Goal: Check status: Check status

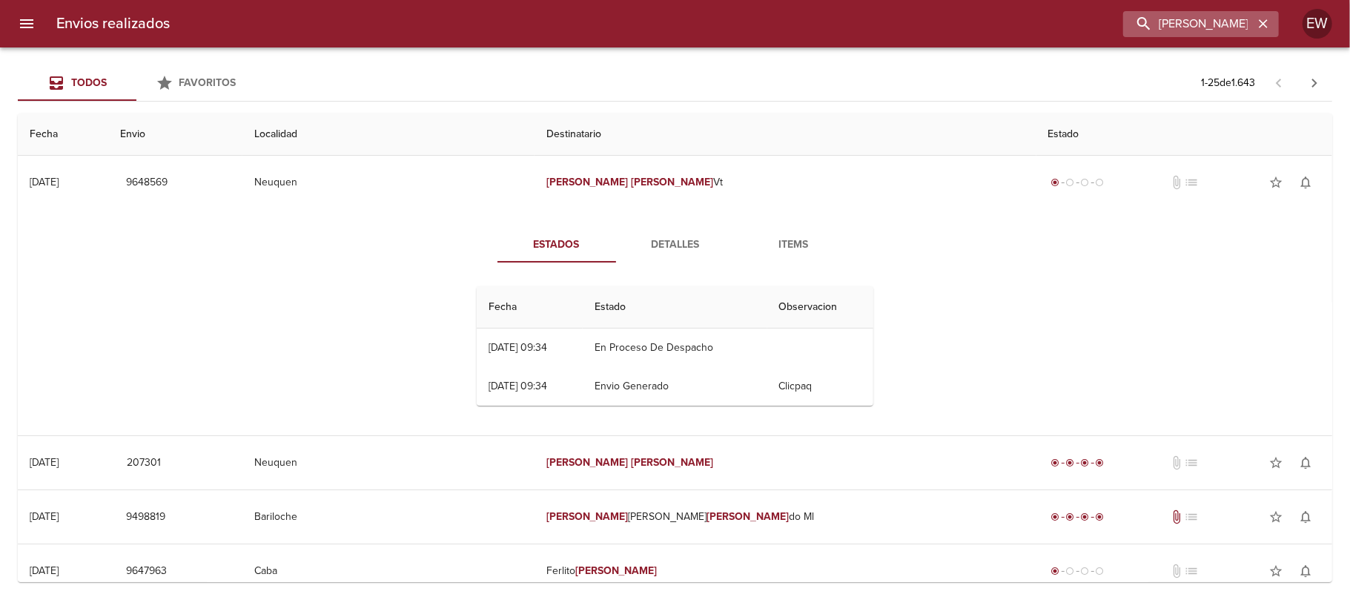
click at [1267, 27] on icon "button" at bounding box center [1263, 23] width 9 height 9
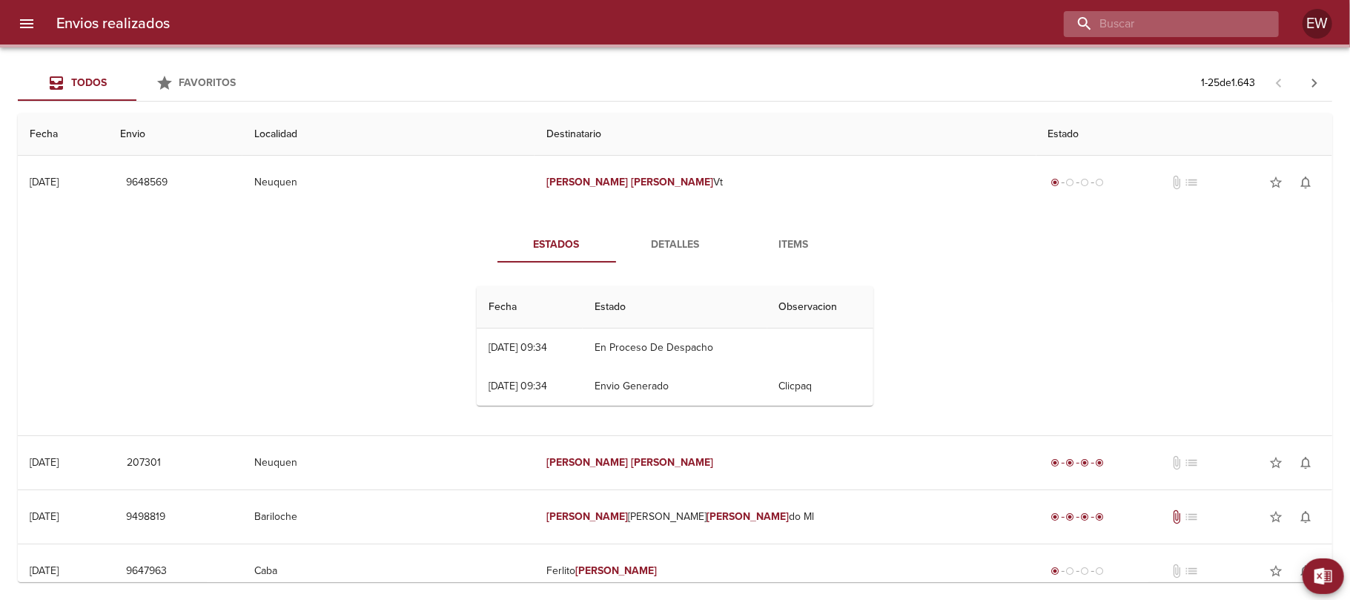
click at [1247, 21] on input "buscar" at bounding box center [1159, 24] width 190 height 26
paste input "MONDELO [PERSON_NAME]"
type input "MONDELO [PERSON_NAME]"
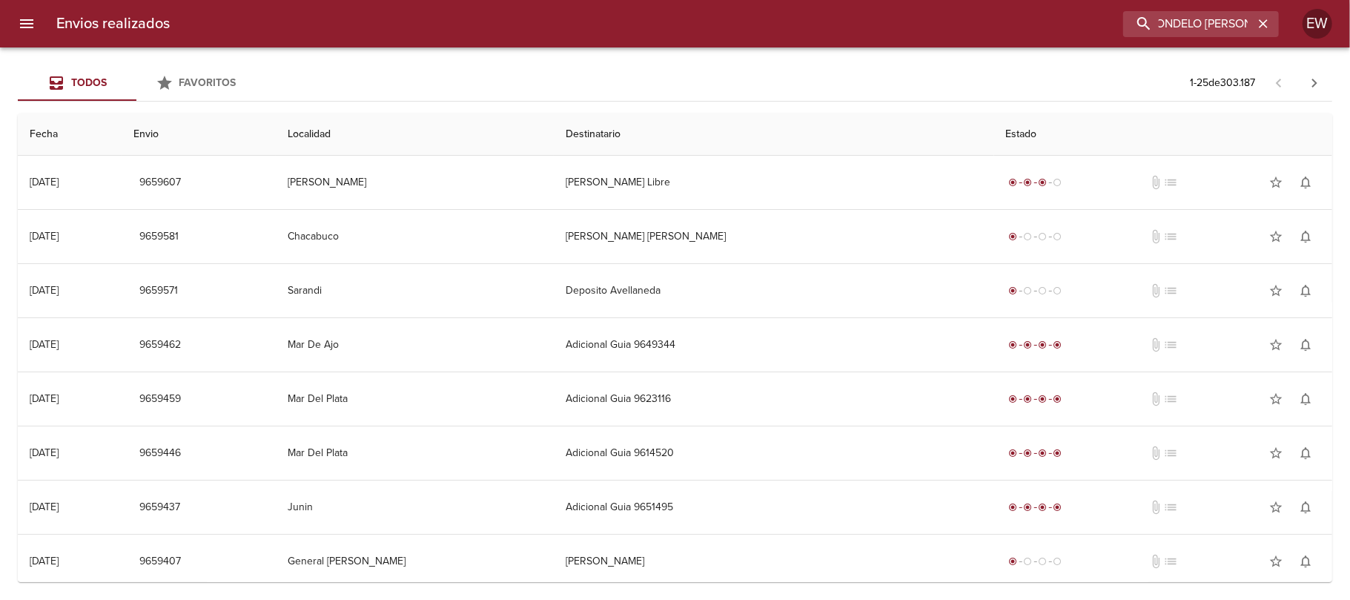
scroll to position [0, 0]
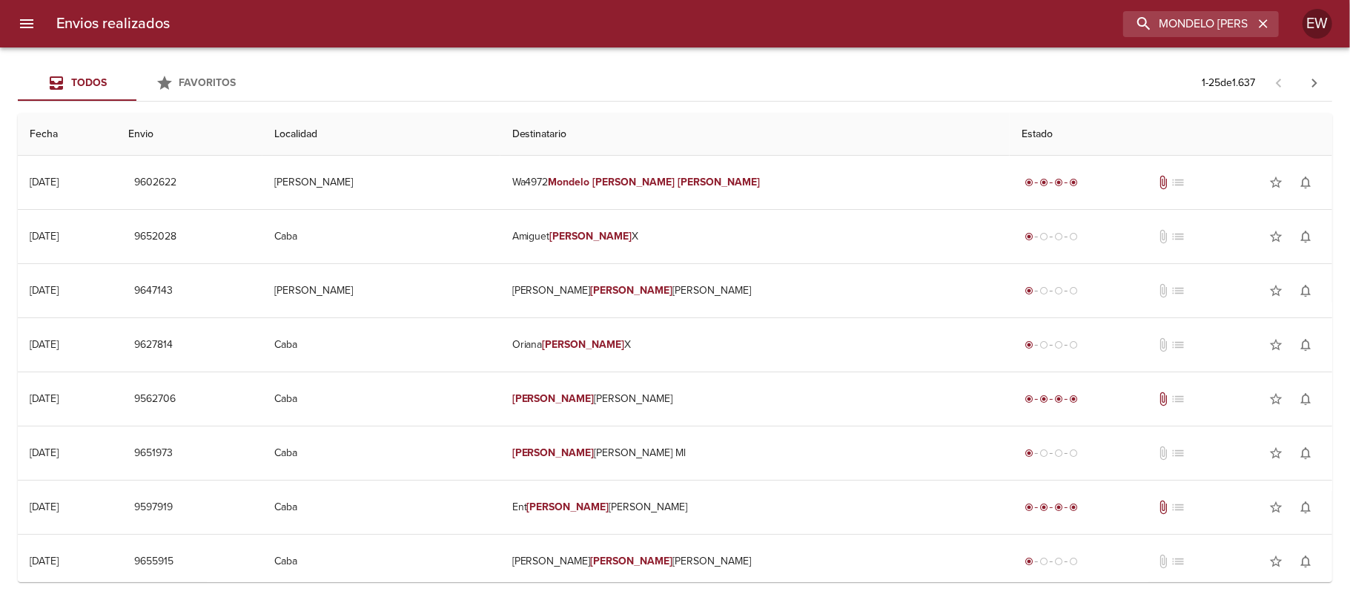
click at [669, 166] on td "Wa4972 Mondelo [PERSON_NAME]" at bounding box center [754, 182] width 509 height 53
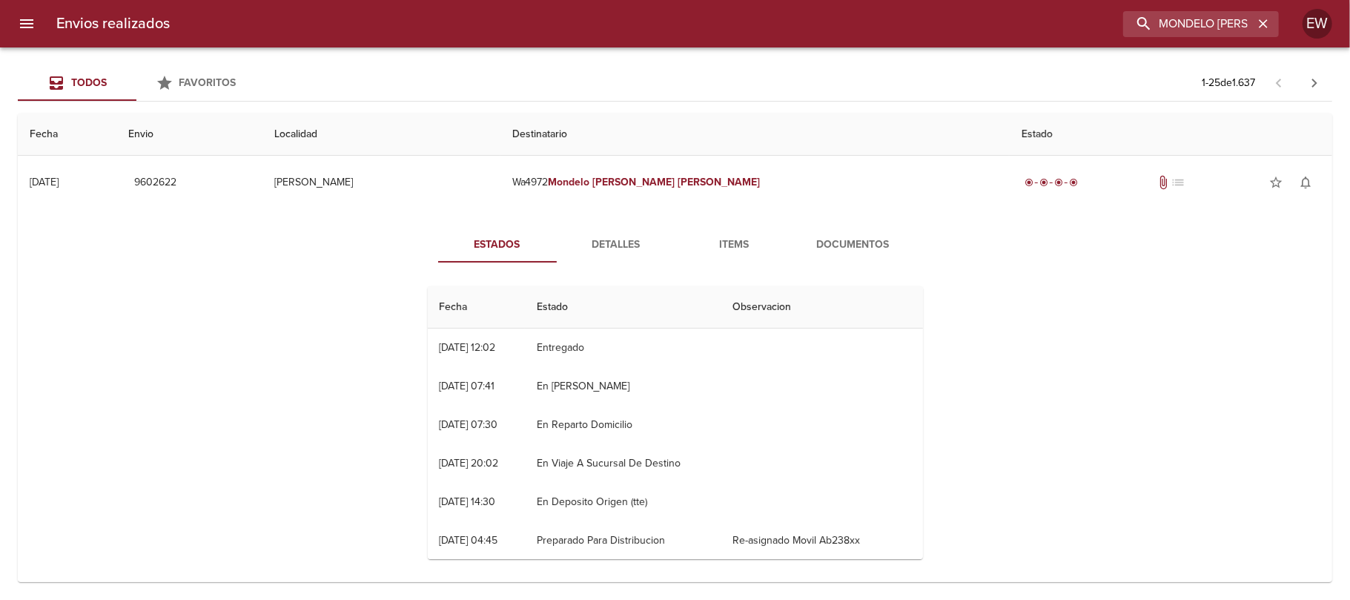
click at [621, 249] on span "Detalles" at bounding box center [616, 245] width 101 height 19
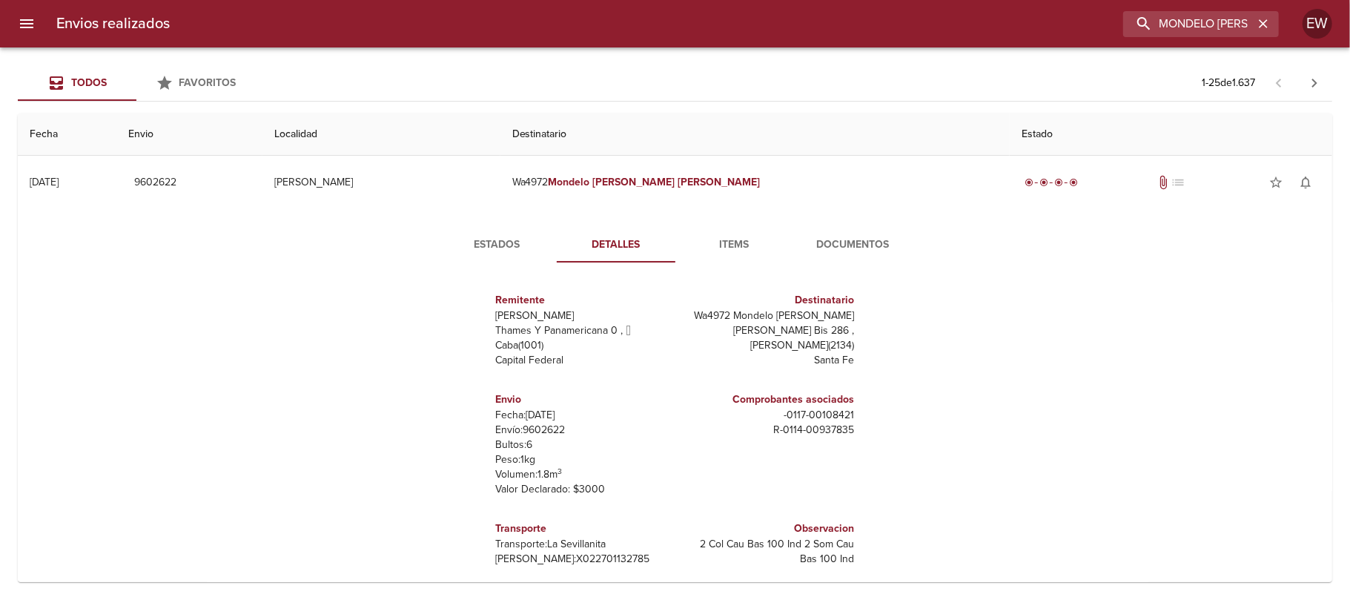
click at [475, 236] on span "Estados" at bounding box center [497, 245] width 101 height 19
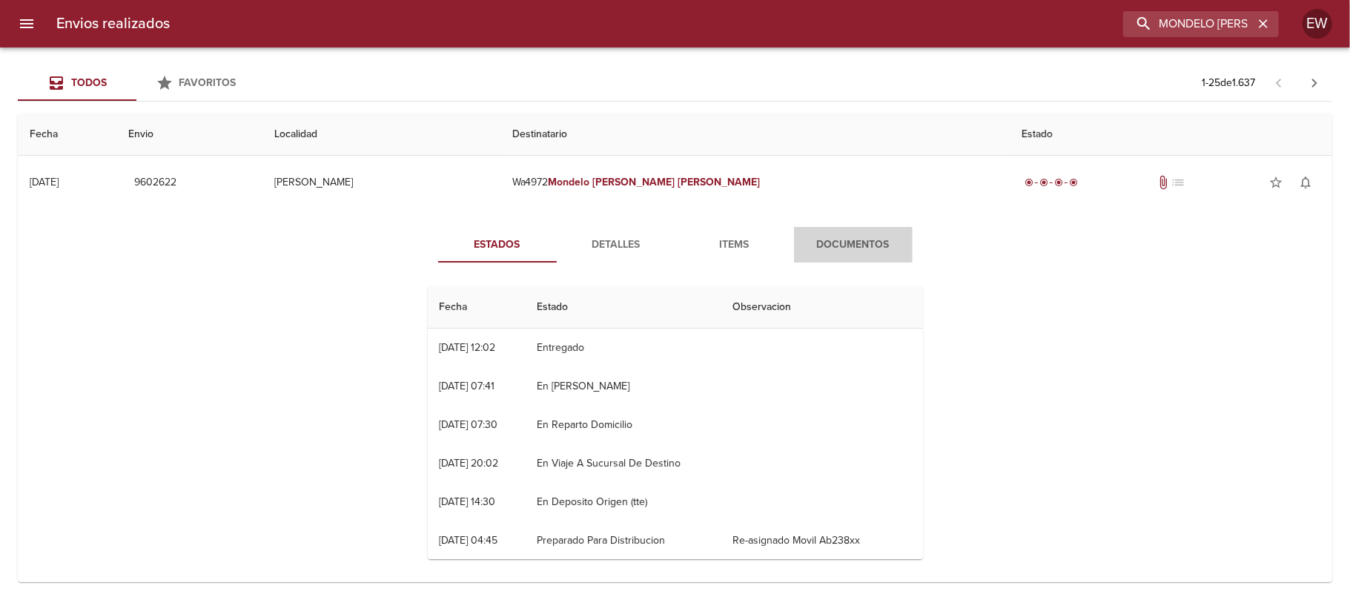
click at [803, 236] on span "Documentos" at bounding box center [853, 245] width 101 height 19
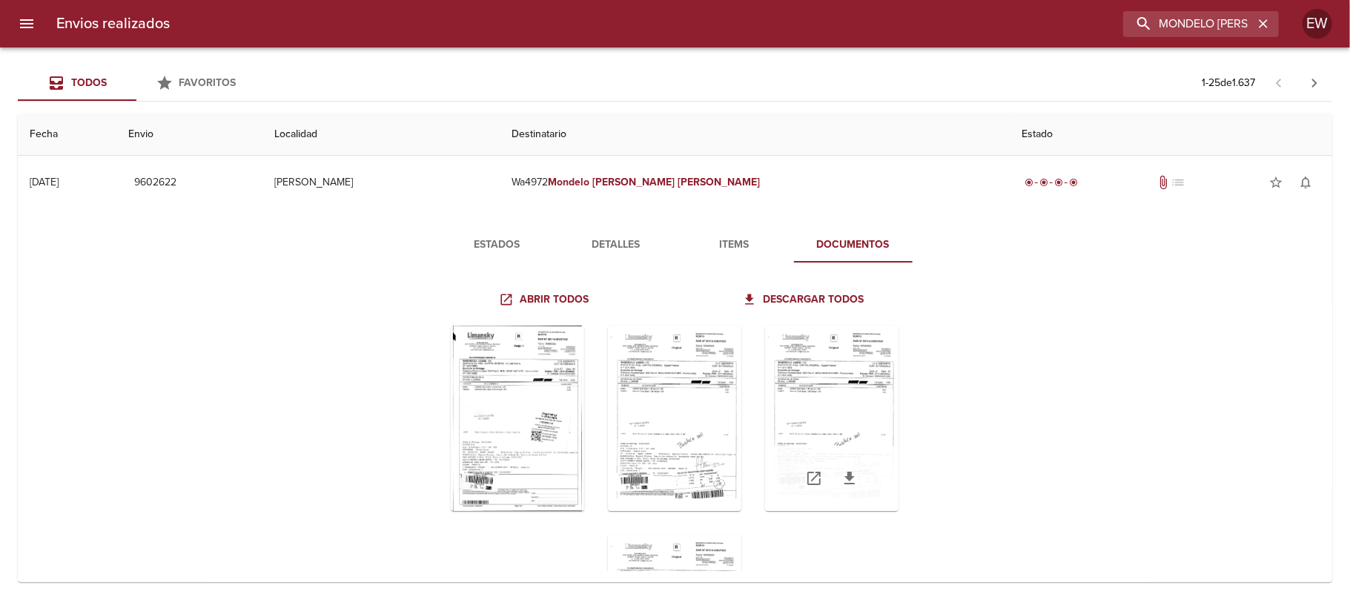
scroll to position [99, 0]
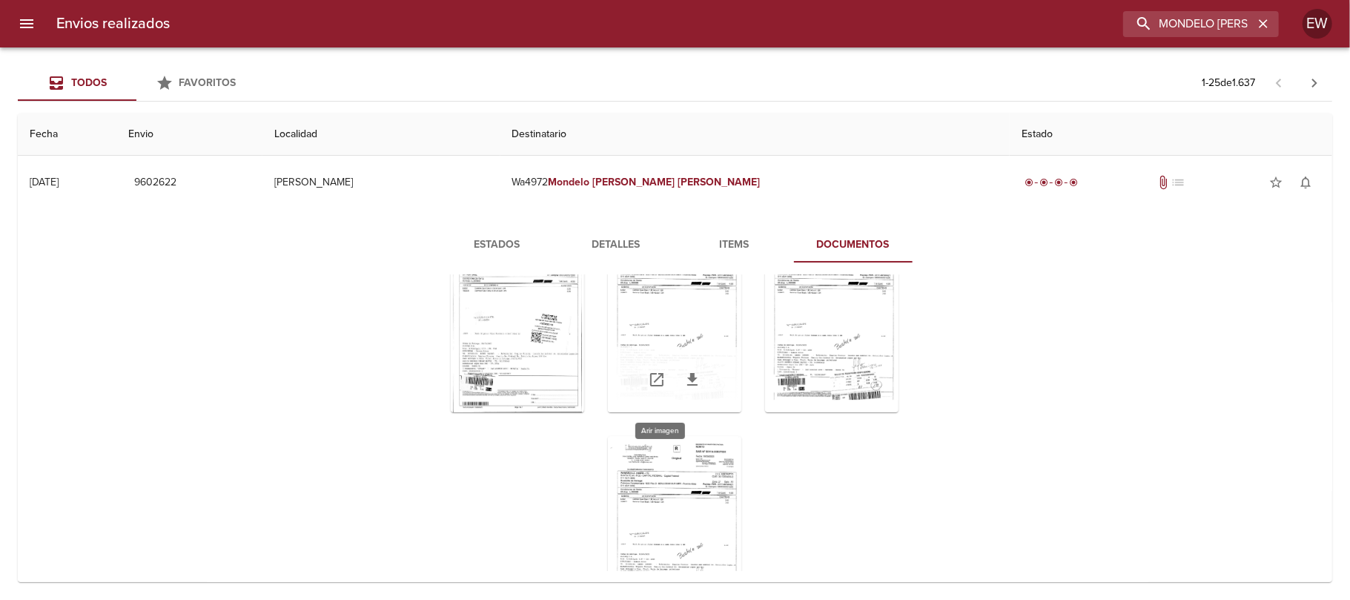
click at [685, 318] on div "Tabla de envíos del cliente" at bounding box center [674, 319] width 133 height 185
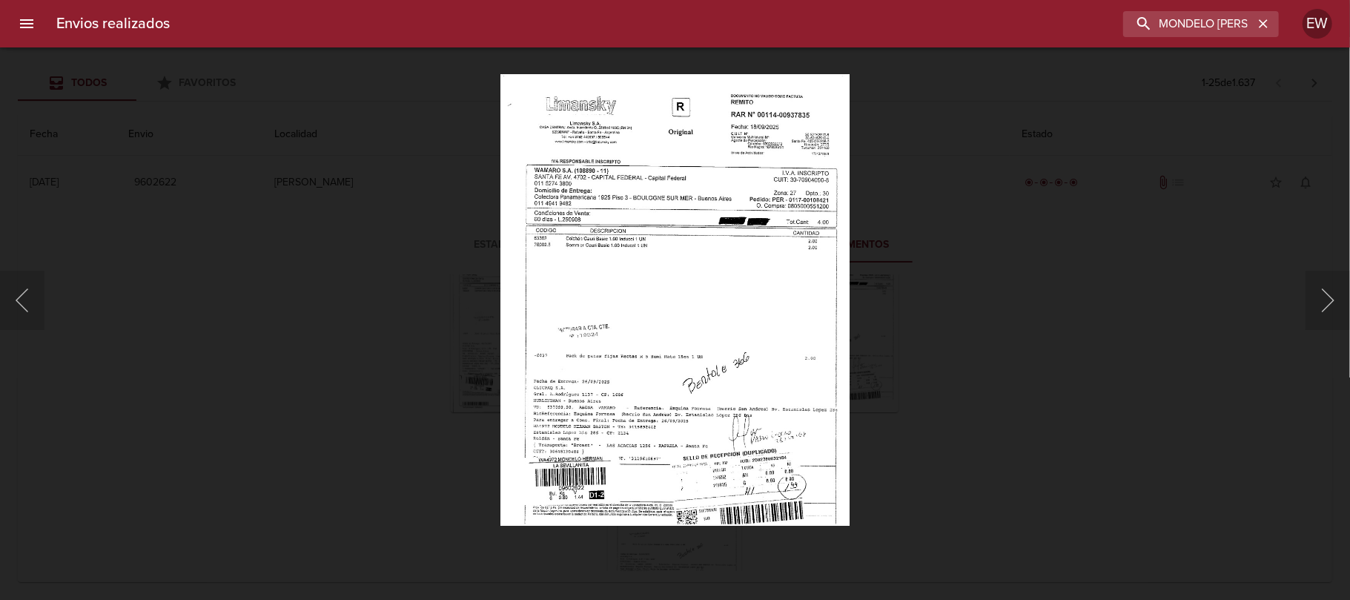
click at [712, 398] on img "Lightbox" at bounding box center [674, 299] width 349 height 451
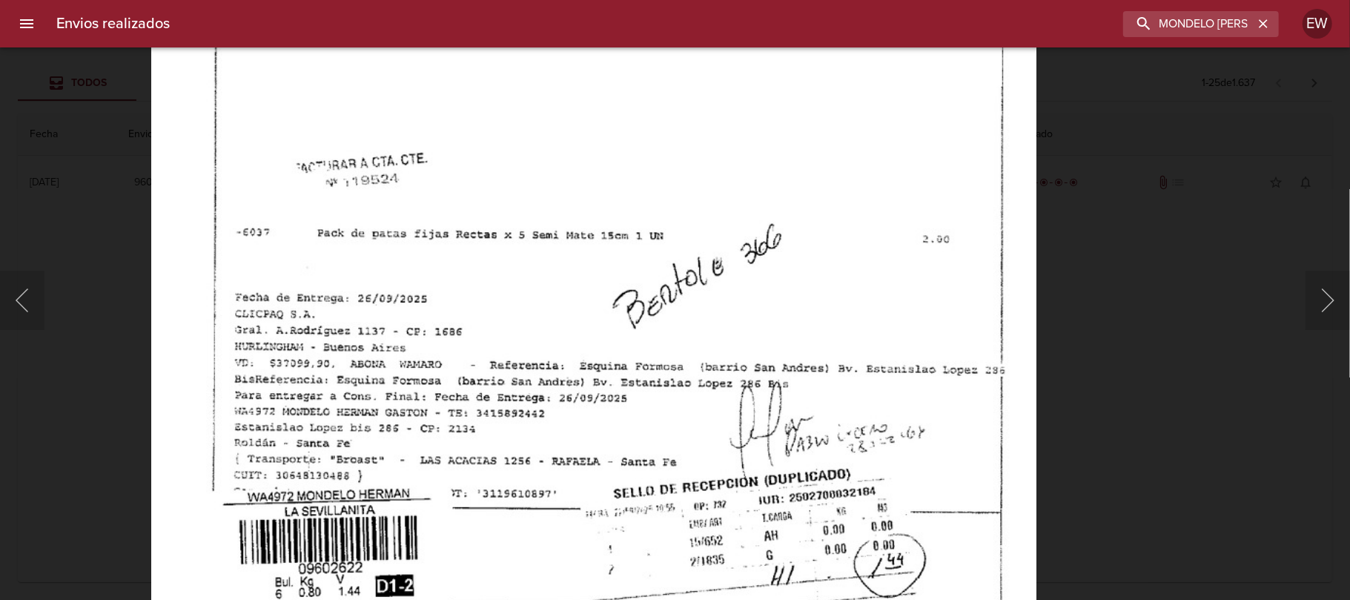
click at [701, 381] on img "Lightbox" at bounding box center [593, 91] width 885 height 1145
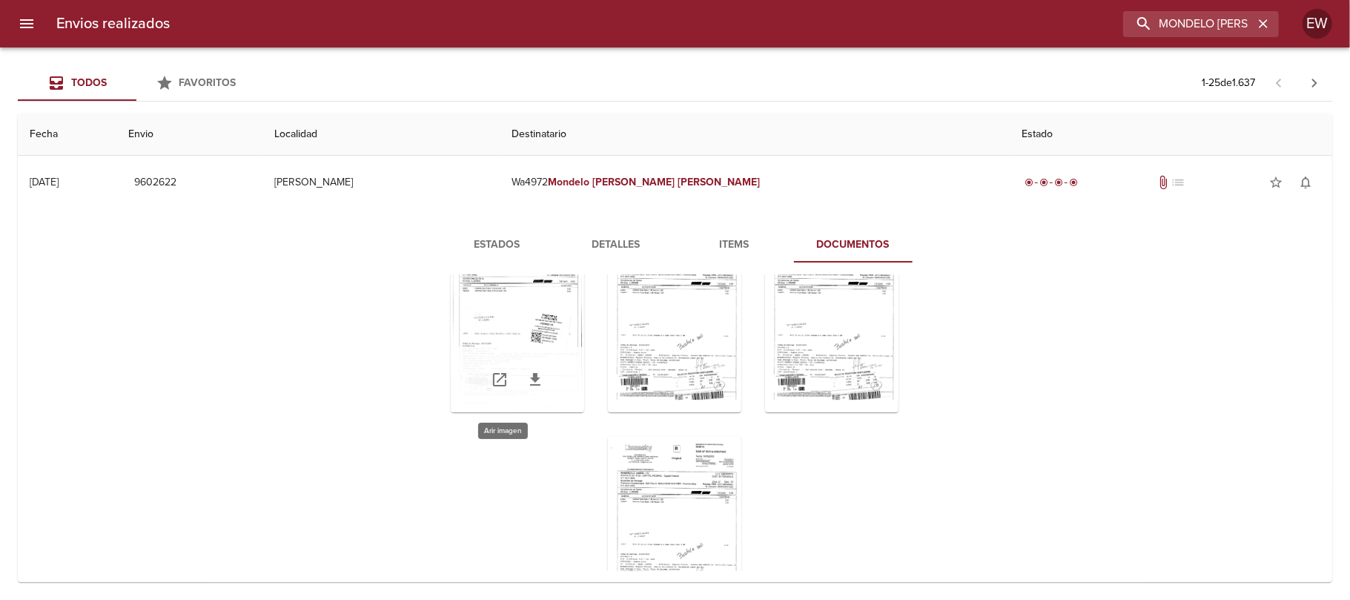
click at [526, 333] on div "Tabla de envíos del cliente" at bounding box center [517, 319] width 133 height 185
click at [530, 380] on icon "Tabla de envíos del cliente" at bounding box center [535, 379] width 10 height 13
click at [667, 351] on div "Tabla de envíos del cliente" at bounding box center [674, 379] width 133 height 65
click at [691, 365] on div "Tabla de envíos del cliente" at bounding box center [674, 379] width 133 height 65
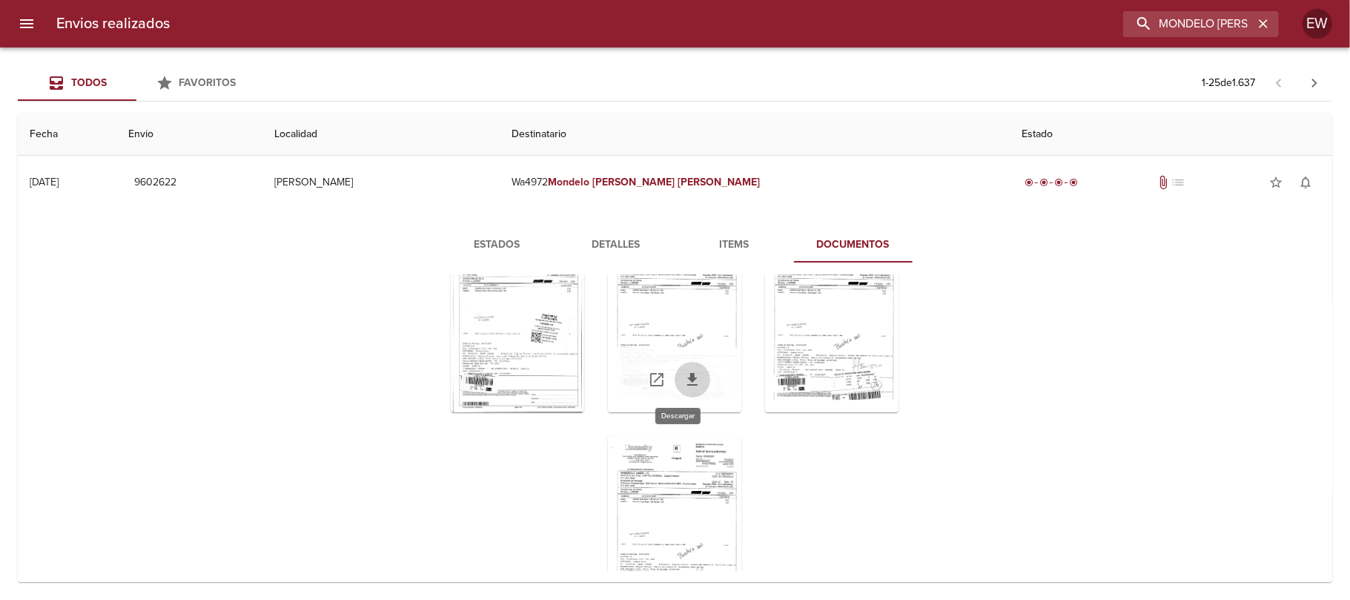
click at [684, 378] on icon "Tabla de envíos del cliente" at bounding box center [693, 380] width 18 height 18
click at [786, 363] on div "Tabla de envíos del cliente" at bounding box center [831, 379] width 133 height 65
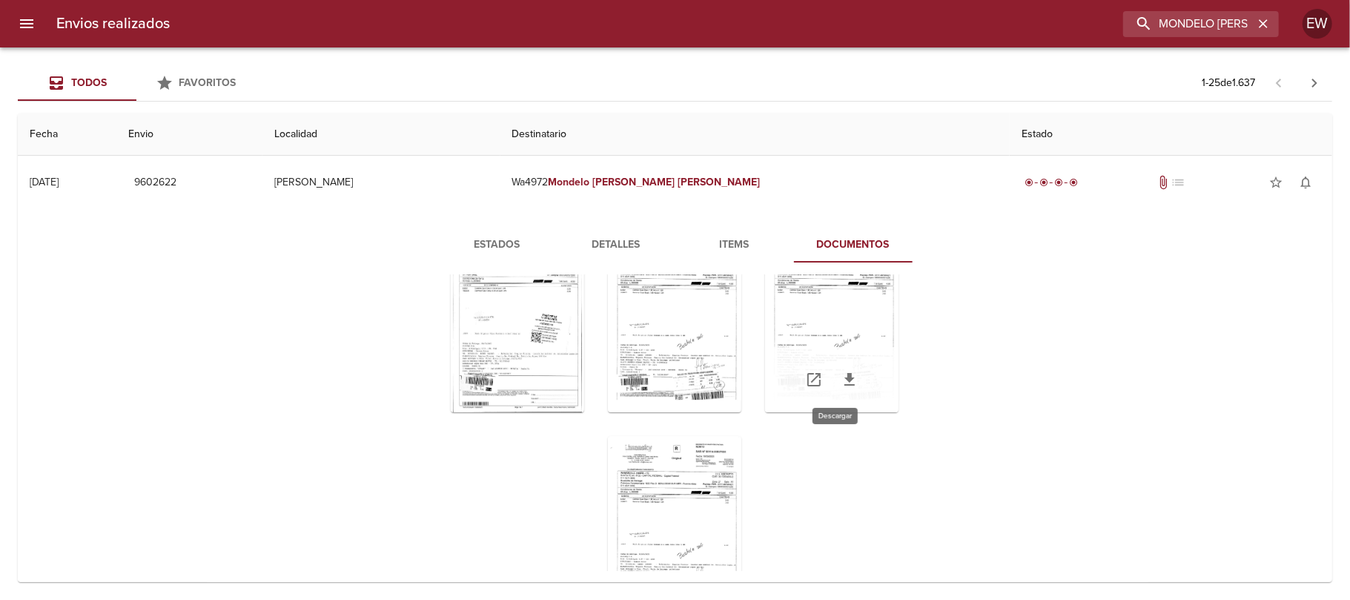
click at [832, 374] on link "Tabla de envíos del cliente" at bounding box center [850, 380] width 36 height 36
click at [657, 487] on div "Tabla de envíos del cliente" at bounding box center [674, 528] width 133 height 185
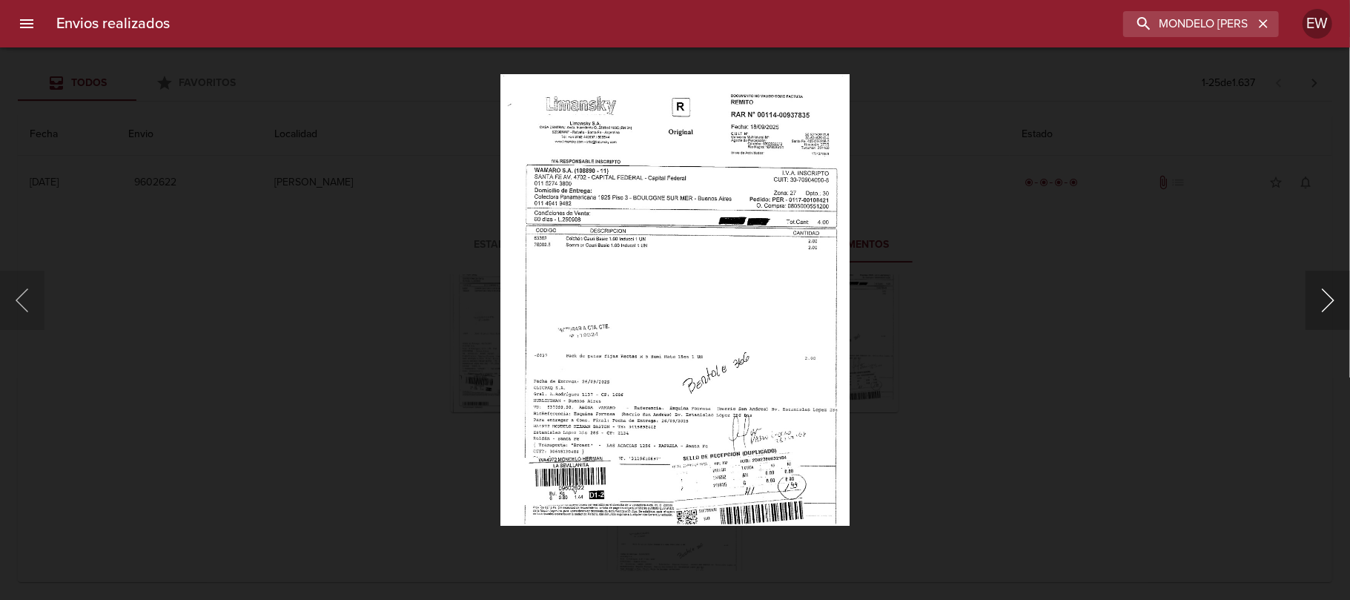
drag, startPoint x: 1309, startPoint y: 306, endPoint x: 1294, endPoint y: 311, distance: 15.7
click at [1308, 306] on button "Siguiente" at bounding box center [1328, 300] width 44 height 59
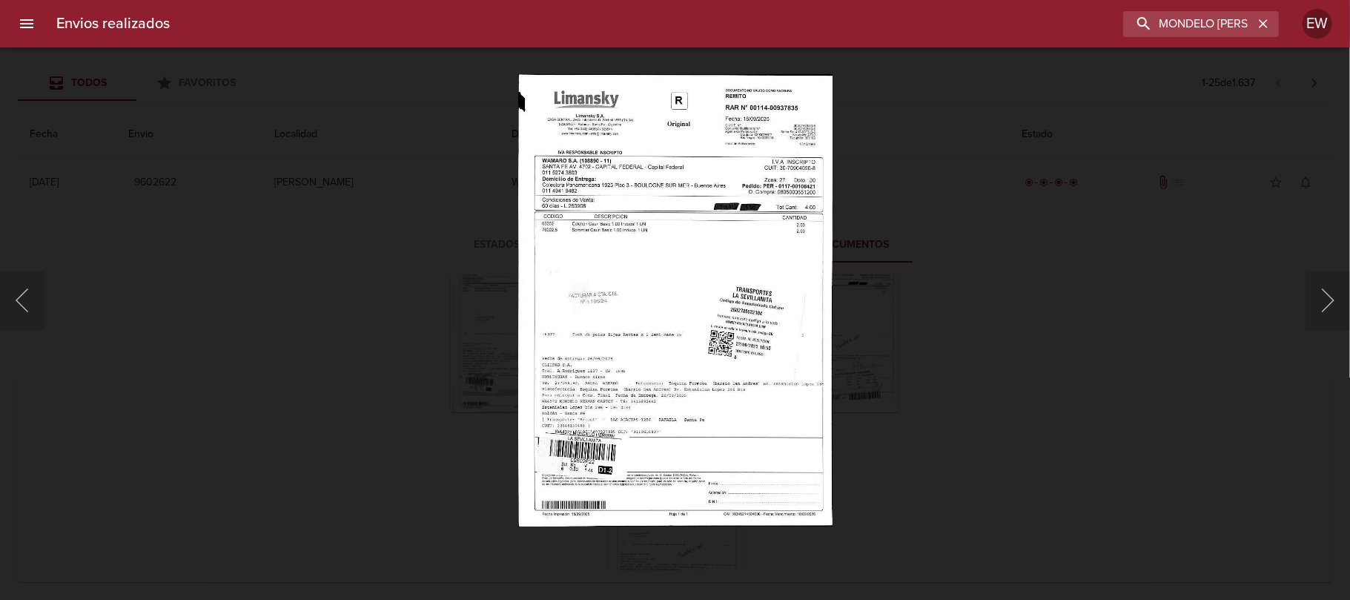
click at [964, 434] on div "Lightbox" at bounding box center [675, 300] width 1350 height 600
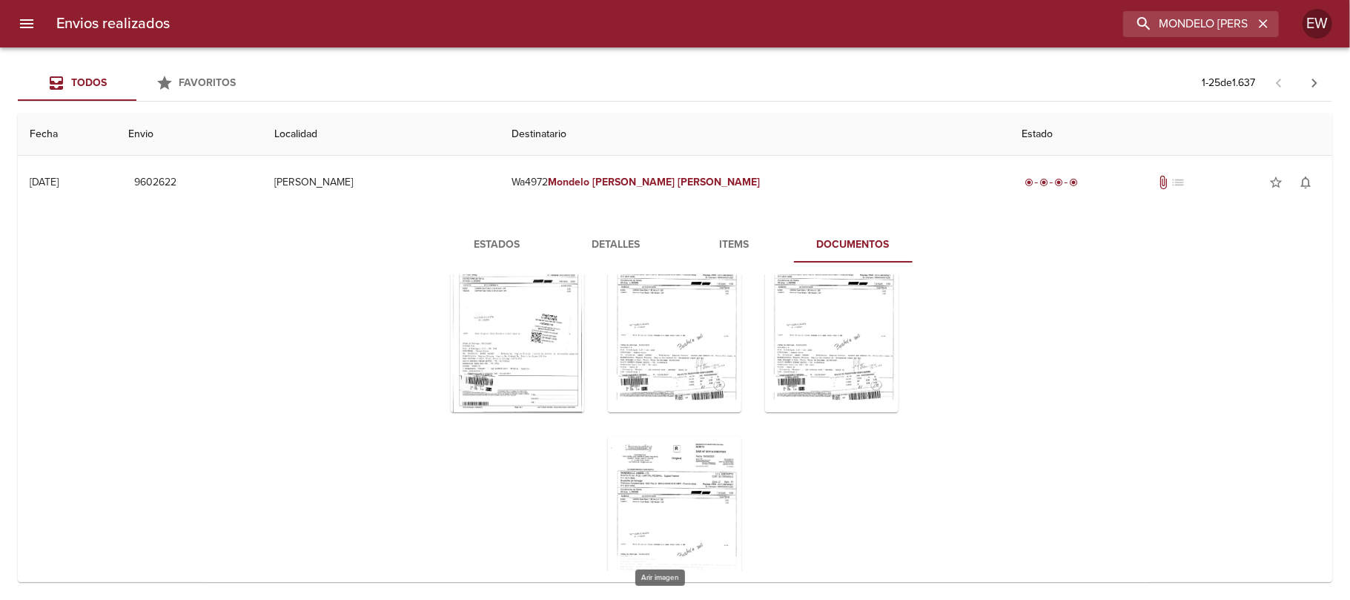
scroll to position [160, 0]
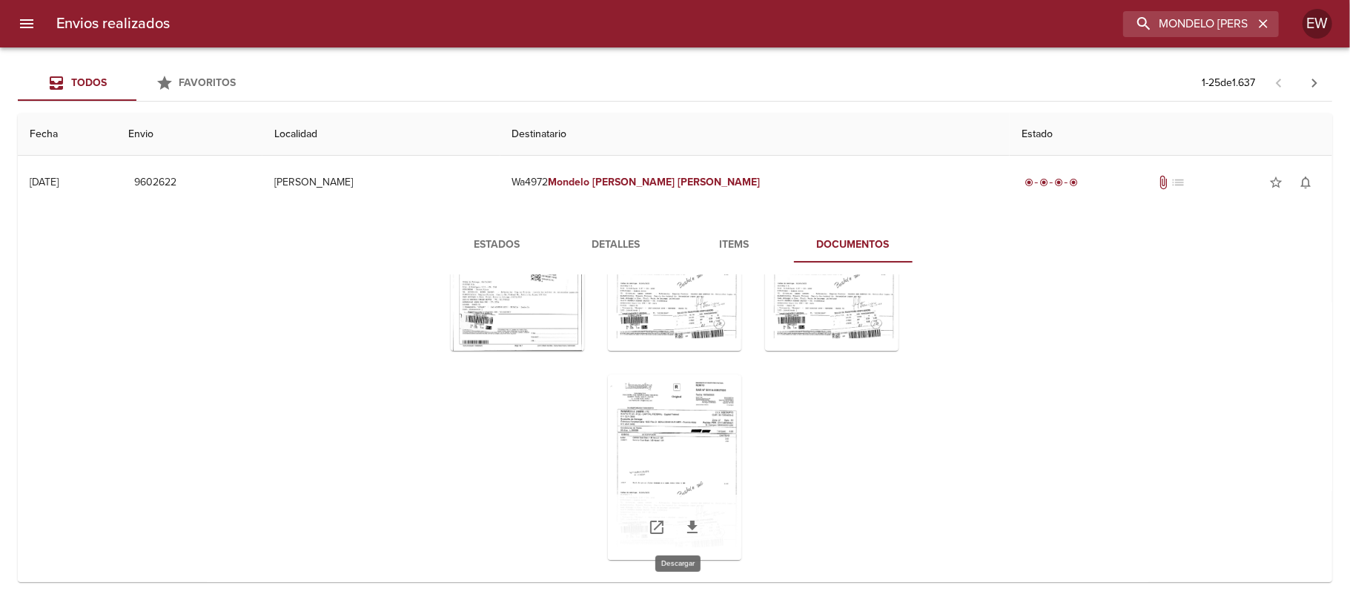
click at [684, 520] on icon "Tabla de envíos del cliente" at bounding box center [693, 527] width 18 height 18
click at [1266, 25] on icon "button" at bounding box center [1263, 23] width 9 height 9
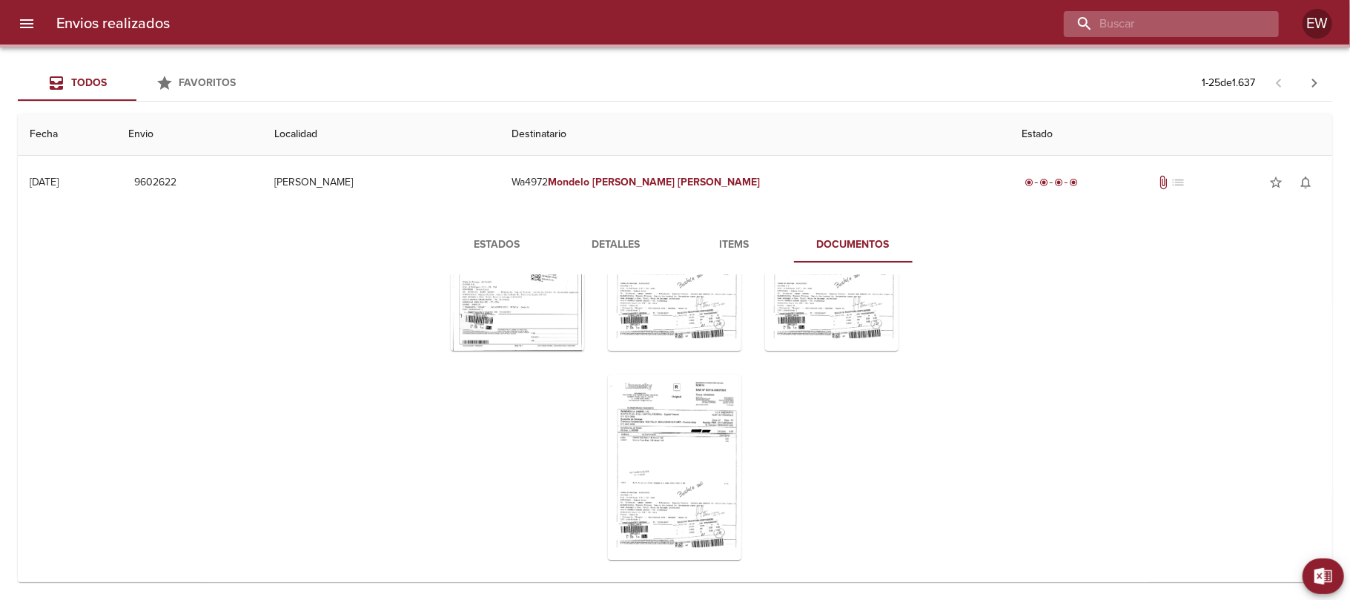
click at [1225, 19] on input "buscar" at bounding box center [1159, 24] width 190 height 26
paste input "[PERSON_NAME]"
type input "[PERSON_NAME]"
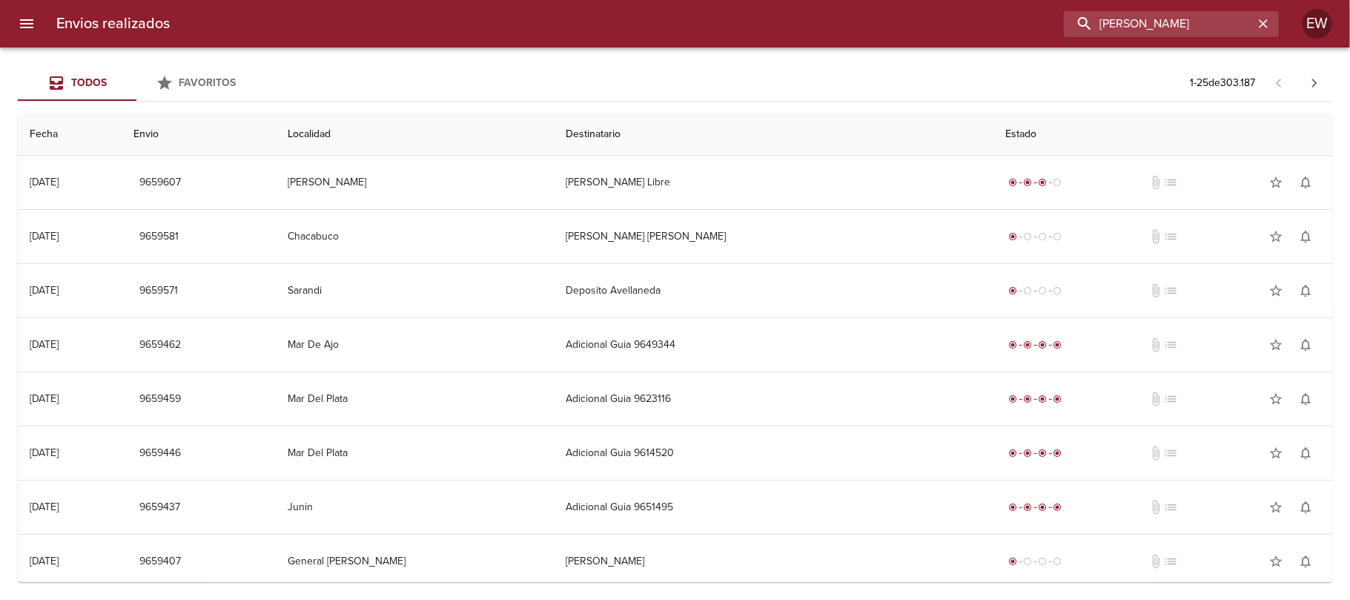
scroll to position [0, 0]
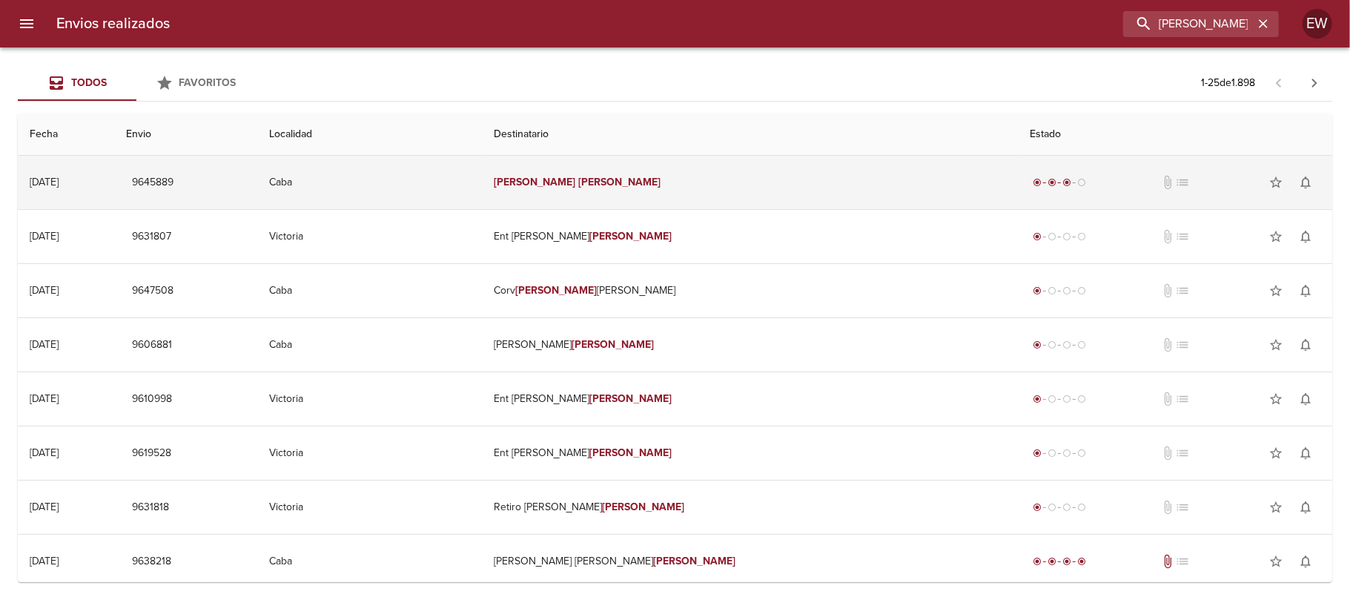
click at [801, 190] on td "[PERSON_NAME]" at bounding box center [750, 182] width 537 height 53
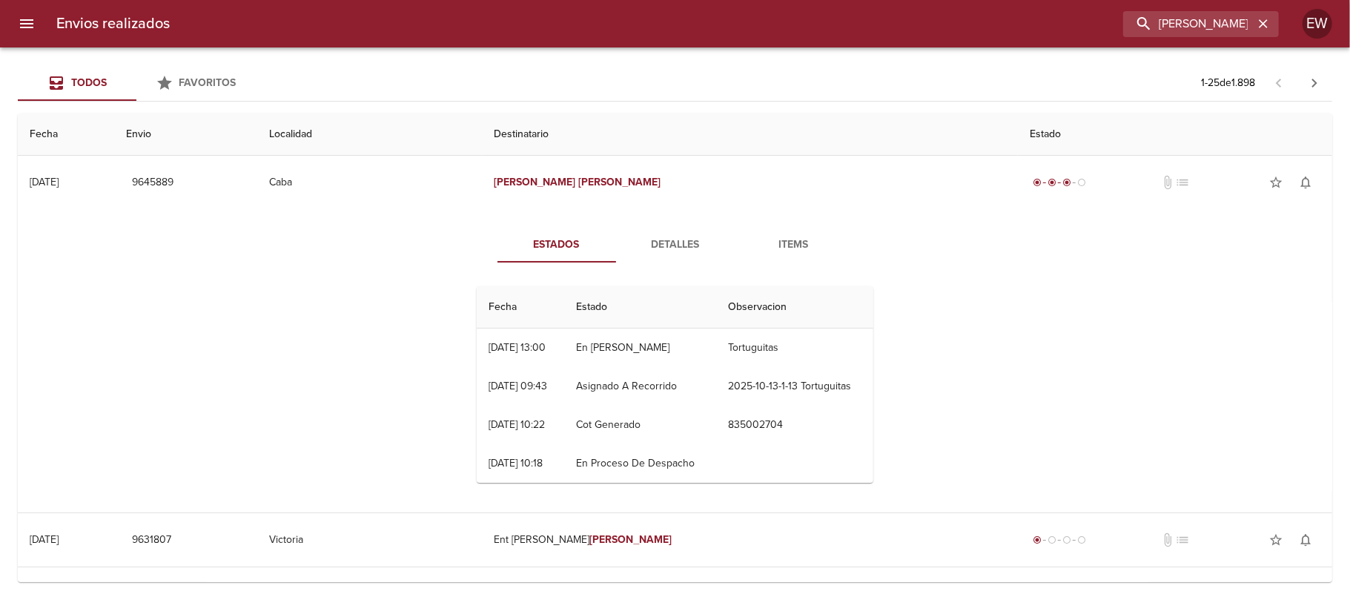
click at [659, 238] on span "Detalles" at bounding box center [675, 245] width 101 height 19
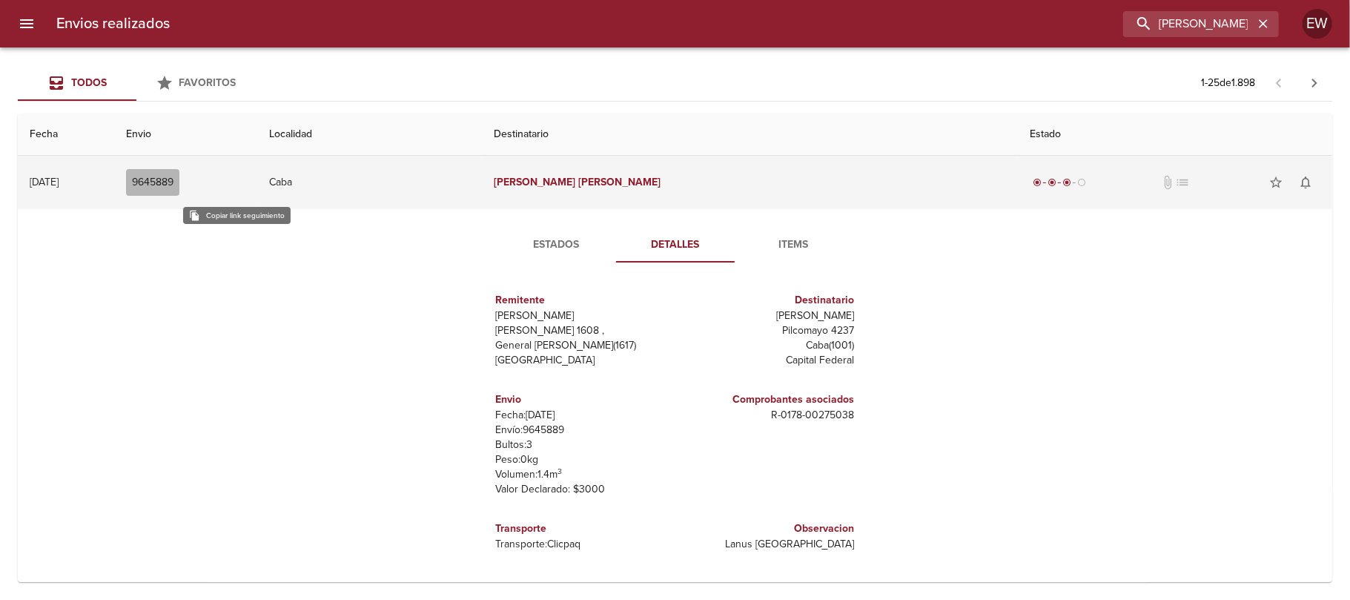
click at [173, 179] on span "9645889" at bounding box center [153, 182] width 42 height 19
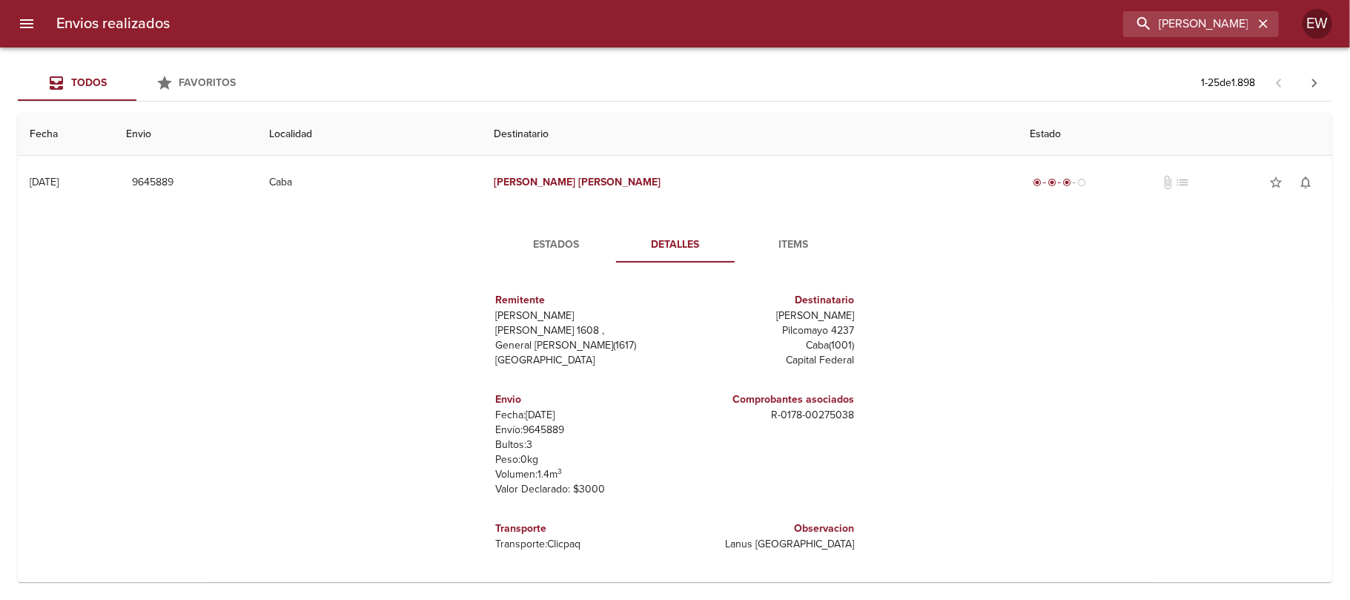
click at [559, 252] on span "Estados" at bounding box center [556, 245] width 101 height 19
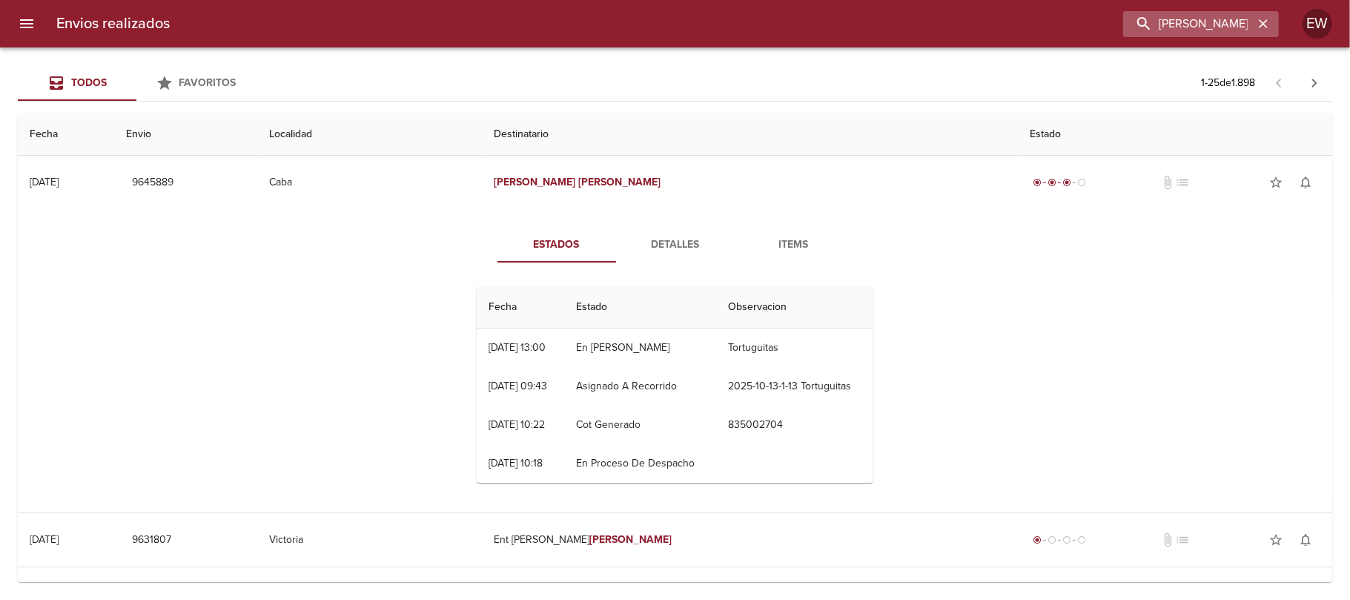
click at [1258, 24] on icon "button" at bounding box center [1263, 23] width 15 height 15
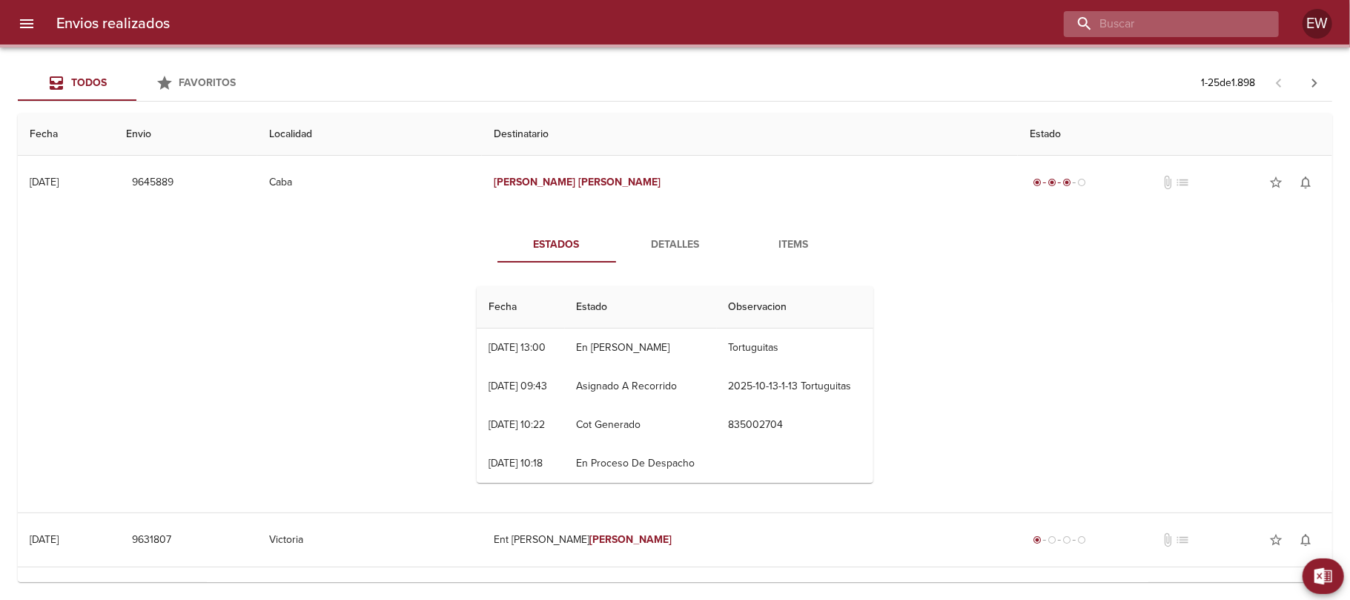
click at [1235, 21] on input "buscar" at bounding box center [1159, 24] width 190 height 26
paste input "[PERSON_NAME]"
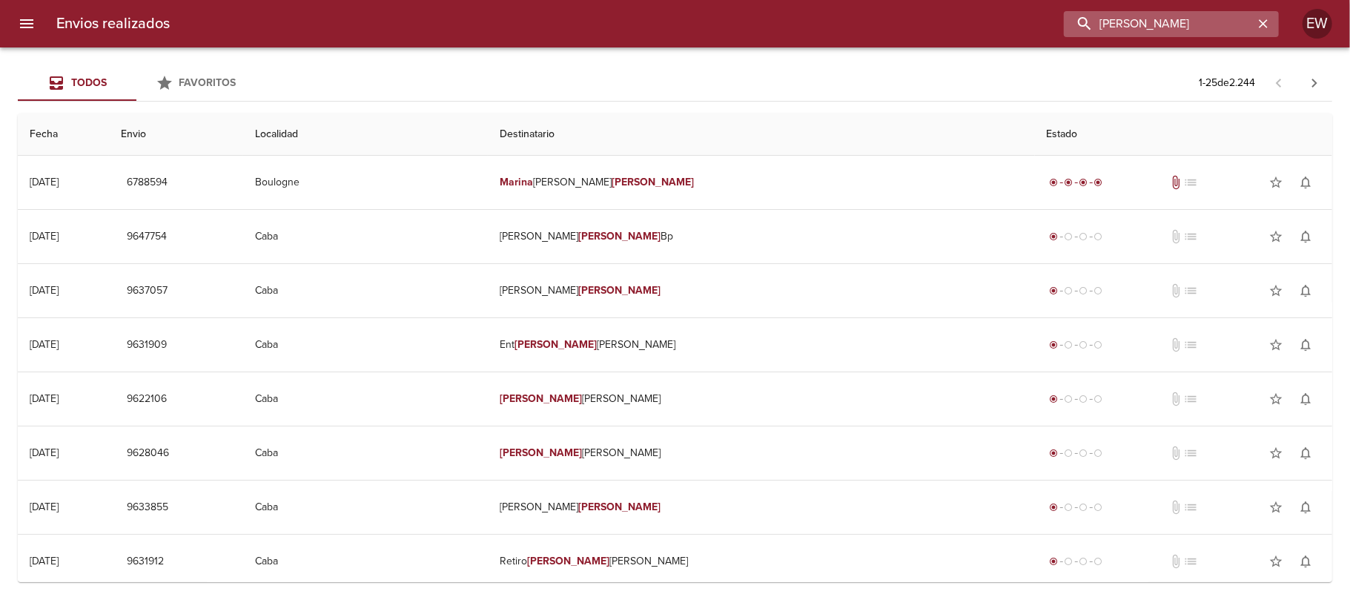
type input "[PERSON_NAME]"
